Goal: Information Seeking & Learning: Learn about a topic

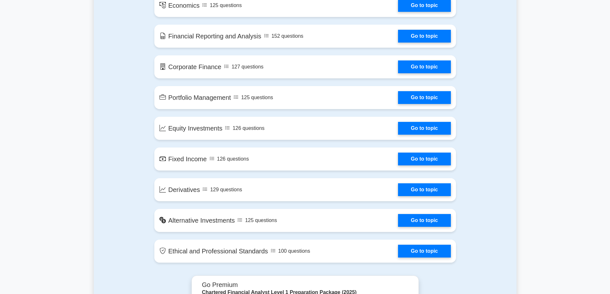
scroll to position [384, 0]
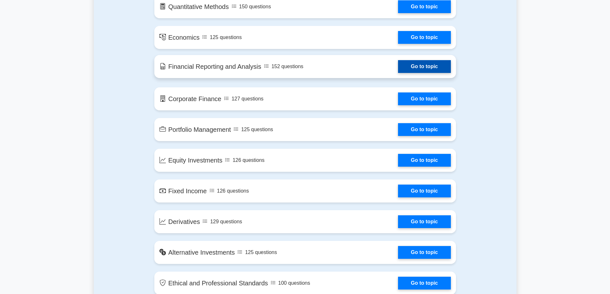
click at [413, 67] on link "Go to topic" at bounding box center [424, 66] width 52 height 13
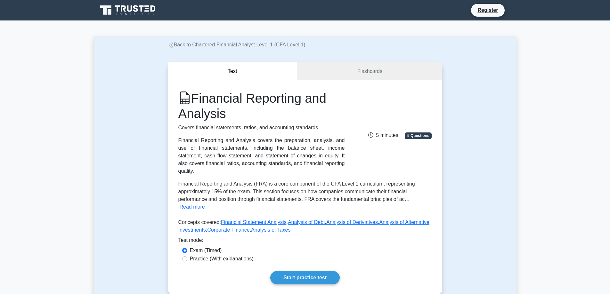
click at [202, 255] on label "Practice (With explanations)" at bounding box center [222, 259] width 64 height 8
click at [187, 256] on input "Practice (With explanations)" at bounding box center [184, 258] width 5 height 5
radio input "true"
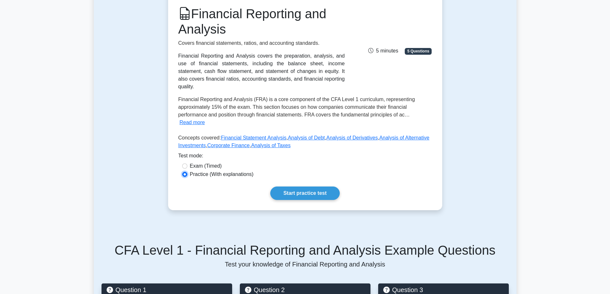
scroll to position [64, 0]
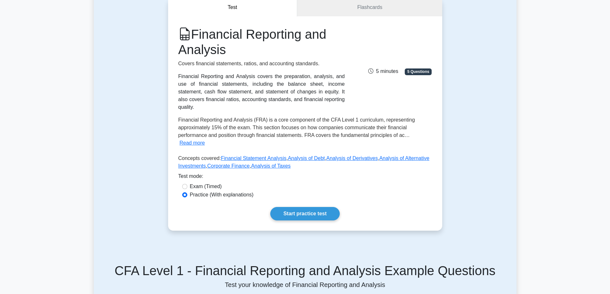
click at [198, 183] on label "Exam (Timed)" at bounding box center [206, 187] width 32 height 8
click at [187, 184] on input "Exam (Timed)" at bounding box center [184, 186] width 5 height 5
radio input "true"
click at [384, 68] on span "5 minutes" at bounding box center [383, 70] width 30 height 5
click at [427, 68] on span "5 Questions" at bounding box center [417, 71] width 27 height 6
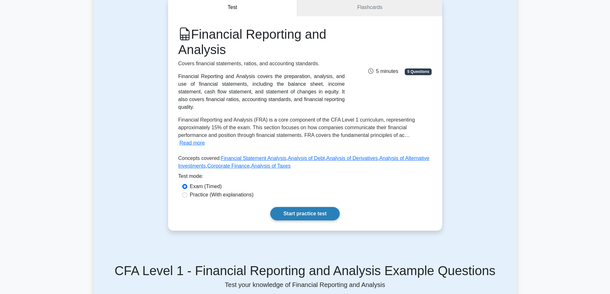
click at [309, 209] on link "Start practice test" at bounding box center [304, 213] width 69 height 13
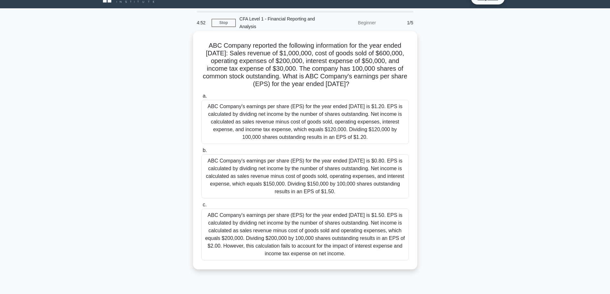
scroll to position [32, 0]
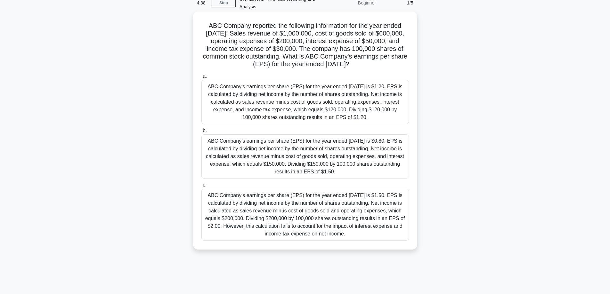
drag, startPoint x: 206, startPoint y: 24, endPoint x: 377, endPoint y: 63, distance: 175.6
click at [377, 63] on h5 "ABC Company reported the following information for the year ended December 31, …" at bounding box center [305, 45] width 209 height 47
copy h5 "ABC Company reported the following information for the year ended December 31, …"
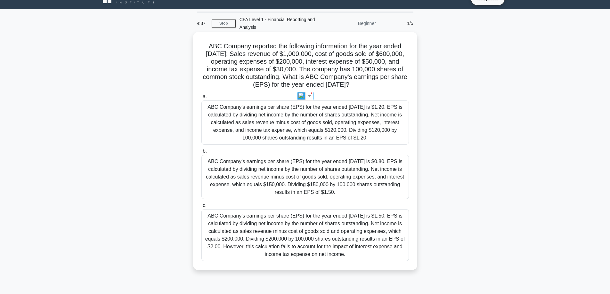
scroll to position [0, 0]
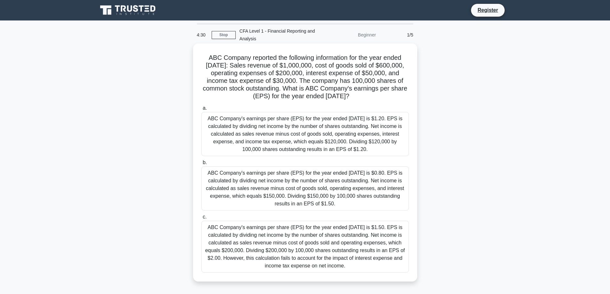
click at [218, 100] on h5 "ABC Company reported the following information for the year ended December 31, …" at bounding box center [305, 77] width 209 height 47
click at [326, 136] on div "ABC Company's earnings per share (EPS) for the year ended December 31, 2021 is …" at bounding box center [304, 134] width 207 height 44
click at [201, 110] on input "a. ABC Company's earnings per share (EPS) for the year ended December 31, 2021 …" at bounding box center [201, 108] width 0 height 4
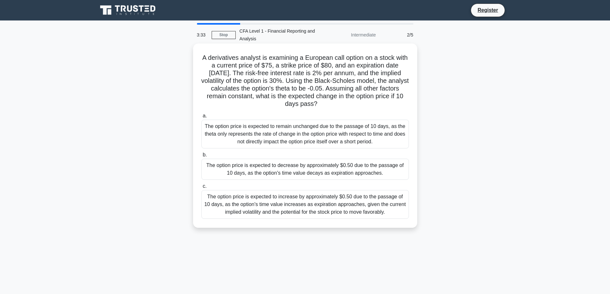
click at [271, 210] on div "The option price is expected to increase by approximately $0.50 due to the pass…" at bounding box center [304, 204] width 207 height 29
click at [201, 188] on input "c. The option price is expected to increase by approximately $0.50 due to the p…" at bounding box center [201, 186] width 0 height 4
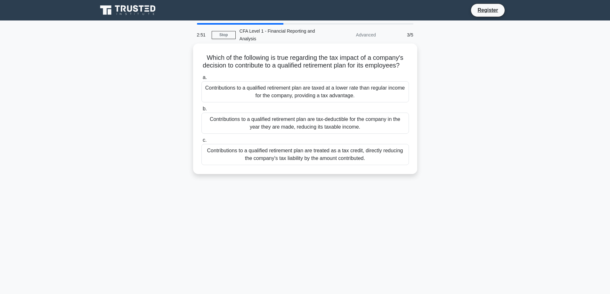
click at [275, 134] on div "Contributions to a qualified retirement plan are tax-deductible for the company…" at bounding box center [304, 123] width 207 height 21
click at [201, 111] on input "b. Contributions to a qualified retirement plan are tax-deductible for the comp…" at bounding box center [201, 109] width 0 height 4
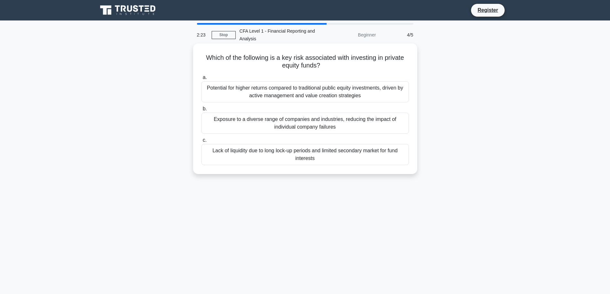
click at [301, 156] on div "Lack of liquidity due to long lock-up periods and limited secondary market for …" at bounding box center [304, 154] width 207 height 21
click at [201, 142] on input "c. Lack of liquidity due to long lock-up periods and limited secondary market f…" at bounding box center [201, 140] width 0 height 4
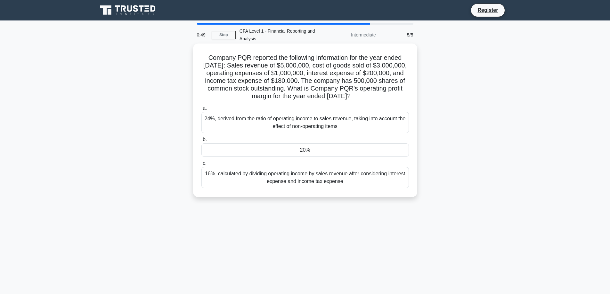
click at [295, 153] on div "20%" at bounding box center [304, 149] width 207 height 13
click at [201, 142] on input "b. 20%" at bounding box center [201, 140] width 0 height 4
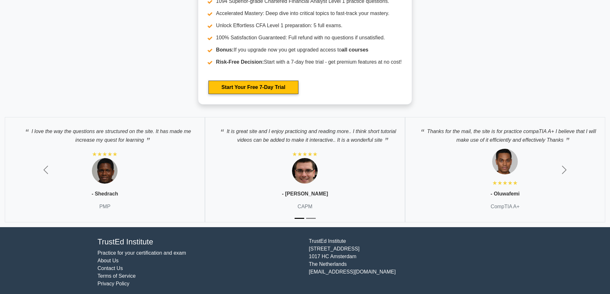
scroll to position [1180, 0]
